Goal: Navigation & Orientation: Go to known website

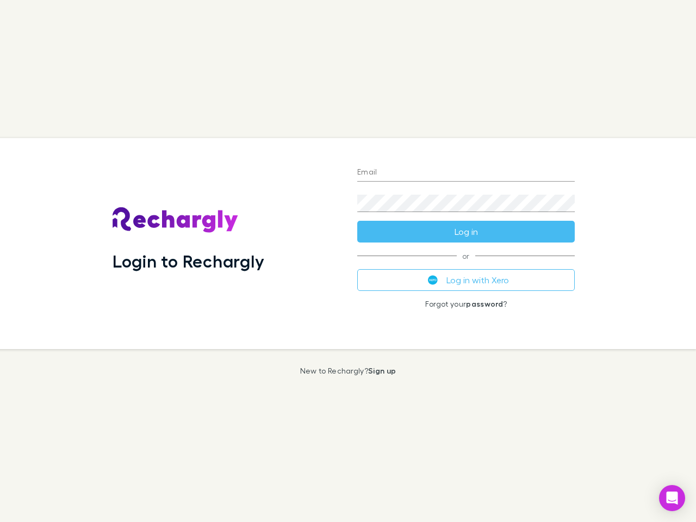
click at [348, 261] on div "Login to Rechargly" at bounding box center [226, 243] width 245 height 211
click at [466, 173] on input "Email" at bounding box center [466, 172] width 218 height 17
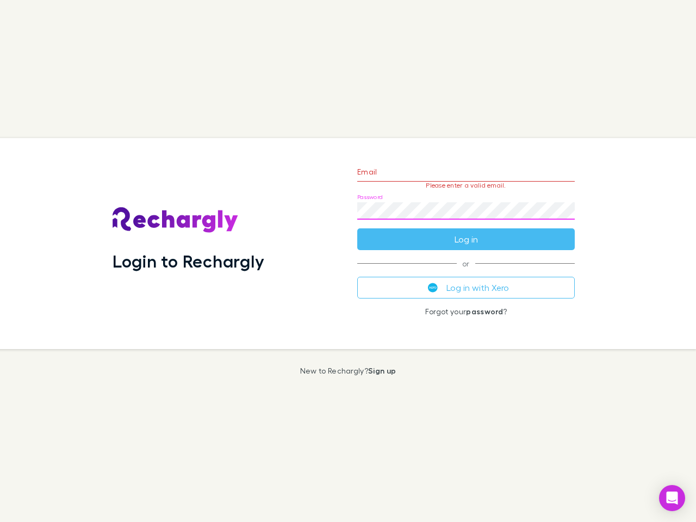
click at [466, 232] on form "Email Please enter a valid email. Password Log in" at bounding box center [466, 203] width 218 height 95
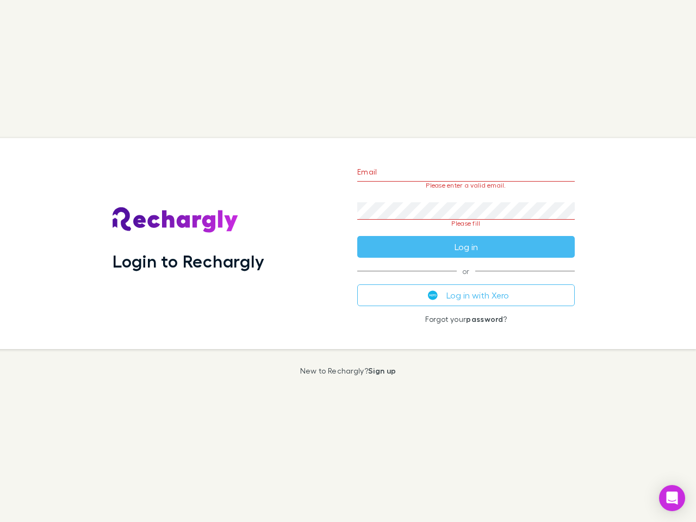
click at [466, 280] on div "Email Please enter a valid email. Password Please fill Log in or Log in with Xe…" at bounding box center [466, 243] width 235 height 211
click at [672, 498] on icon "Open Intercom Messenger" at bounding box center [672, 498] width 11 height 13
